Goal: Information Seeking & Learning: Understand process/instructions

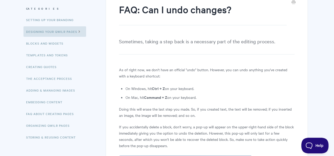
scroll to position [67, 0]
click at [137, 96] on li "On Mac, hit Command + Z on your keyboard." at bounding box center [210, 97] width 169 height 6
click at [132, 106] on article "FAQ: Can I undo changes? Sometimes, taking a step back is a necessary part of t…" at bounding box center [207, 144] width 176 height 282
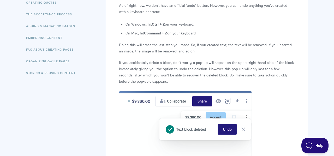
scroll to position [145, 0]
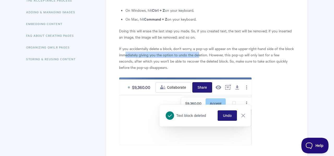
drag, startPoint x: 126, startPoint y: 54, endPoint x: 210, endPoint y: 54, distance: 84.1
click at [210, 54] on p "If you accidentally delete a block, don't worry, a pop-up will appear on the up…" at bounding box center [207, 57] width 176 height 25
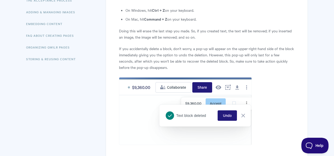
click at [218, 56] on p "If you accidentally delete a block, don't worry, a pop-up will appear on the up…" at bounding box center [207, 57] width 176 height 25
drag, startPoint x: 123, startPoint y: 60, endPoint x: 182, endPoint y: 63, distance: 59.1
click at [182, 63] on p "If you accidentally delete a block, don't worry, a pop-up will appear on the up…" at bounding box center [207, 57] width 176 height 25
click at [185, 62] on p "If you accidentally delete a block, don't worry, a pop-up will appear on the up…" at bounding box center [207, 57] width 176 height 25
click at [189, 61] on p "If you accidentally delete a block, don't worry, a pop-up will appear on the up…" at bounding box center [207, 57] width 176 height 25
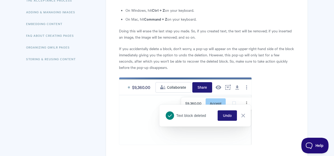
drag, startPoint x: 192, startPoint y: 61, endPoint x: 233, endPoint y: 61, distance: 41.0
click at [233, 61] on p "If you accidentally delete a block, don't worry, a pop-up will appear on the up…" at bounding box center [207, 57] width 176 height 25
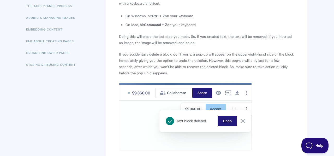
scroll to position [72, 0]
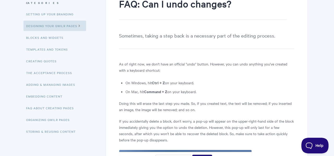
click at [163, 65] on p "As of right now, we don't have an official "undo" button. However, you can undo…" at bounding box center [207, 67] width 176 height 13
drag, startPoint x: 163, startPoint y: 65, endPoint x: 183, endPoint y: 65, distance: 19.9
click at [183, 65] on p "As of right now, we don't have an official "undo" button. However, you can undo…" at bounding box center [207, 67] width 176 height 13
click at [204, 65] on p "As of right now, we don't have an official "undo" button. However, you can undo…" at bounding box center [207, 67] width 176 height 13
